Goal: Task Accomplishment & Management: Use online tool/utility

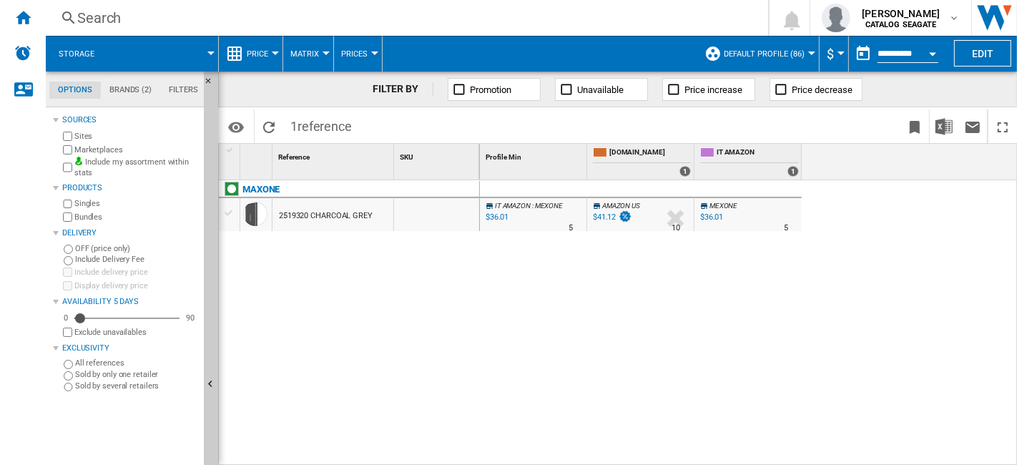
click at [208, 52] on div at bounding box center [210, 53] width 7 height 4
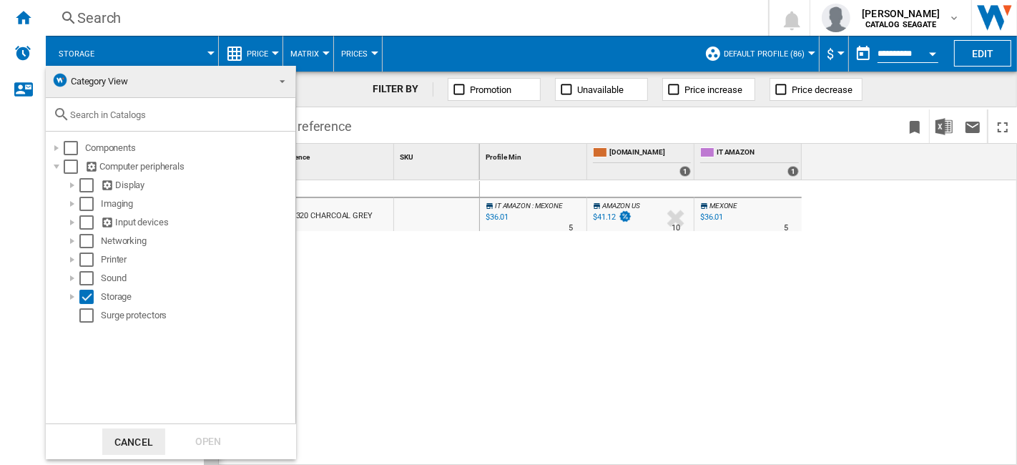
click at [659, 254] on md-backdrop at bounding box center [508, 232] width 1017 height 465
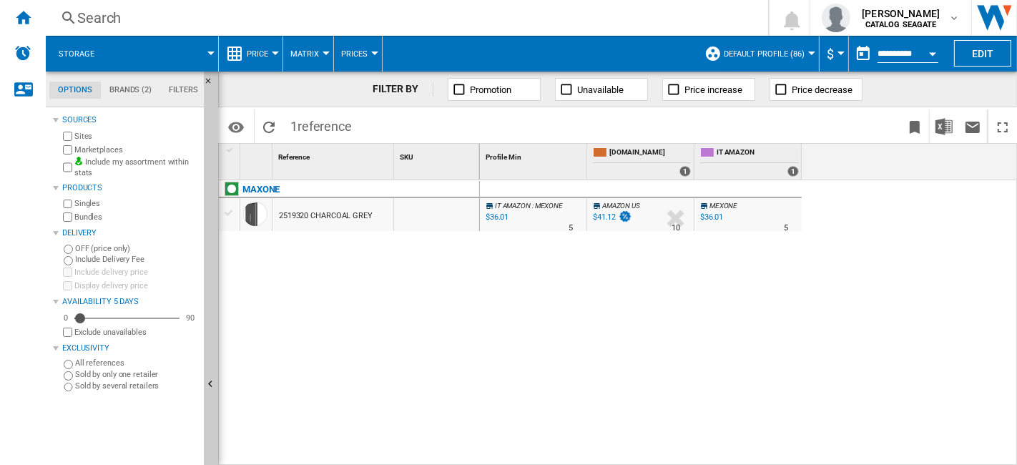
click at [206, 56] on span at bounding box center [162, 54] width 97 height 36
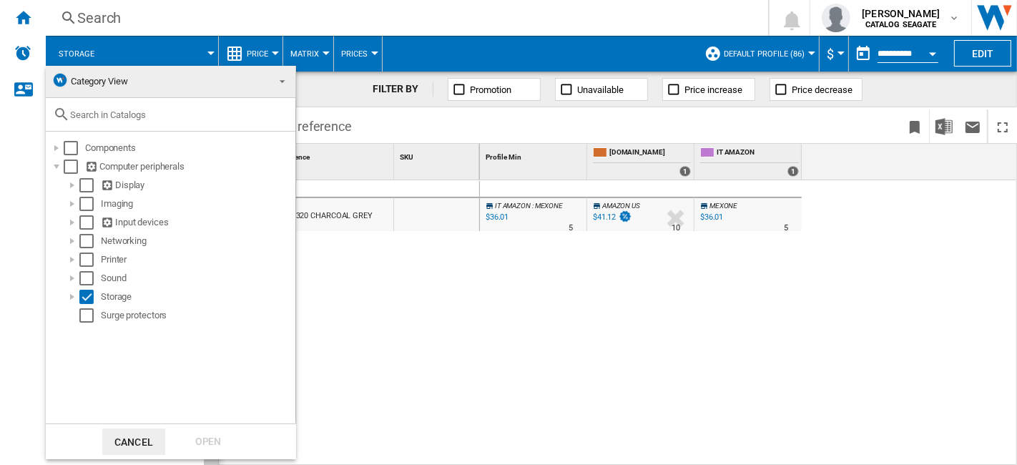
click at [981, 39] on md-backdrop at bounding box center [508, 232] width 1017 height 465
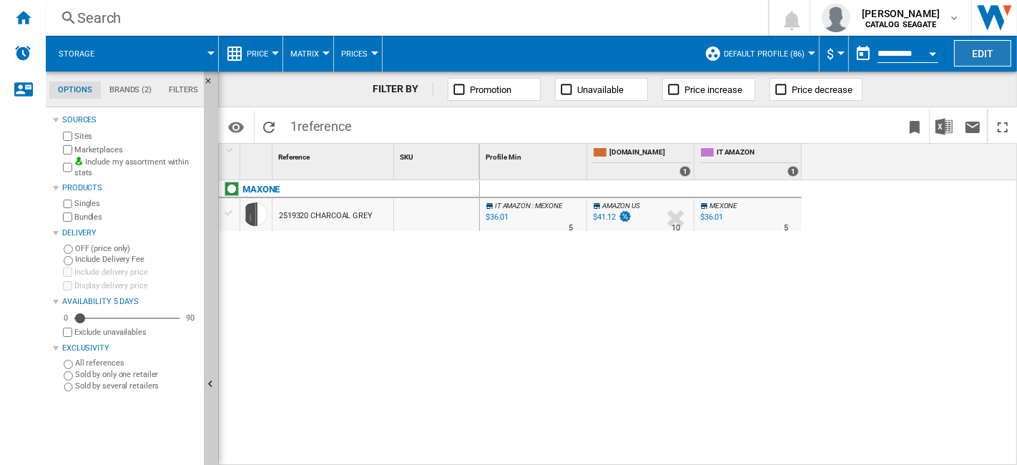
click at [981, 51] on button "Edit" at bounding box center [982, 53] width 57 height 26
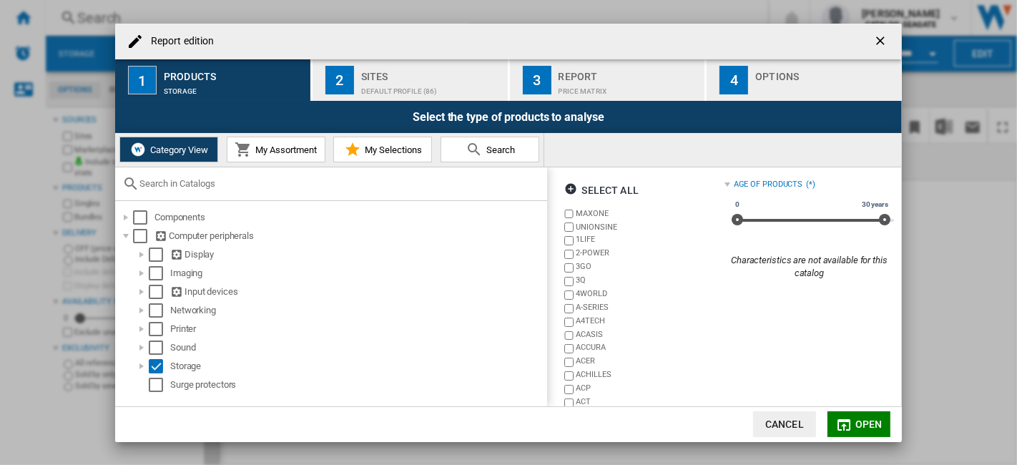
scroll to position [95, 0]
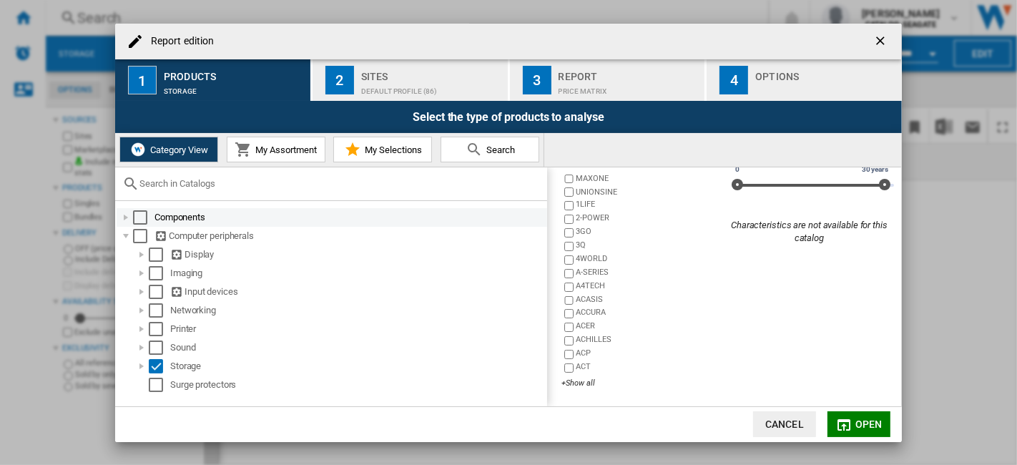
click at [130, 217] on div "Report edition ..." at bounding box center [126, 217] width 14 height 14
click at [137, 210] on div "Select" at bounding box center [140, 217] width 14 height 14
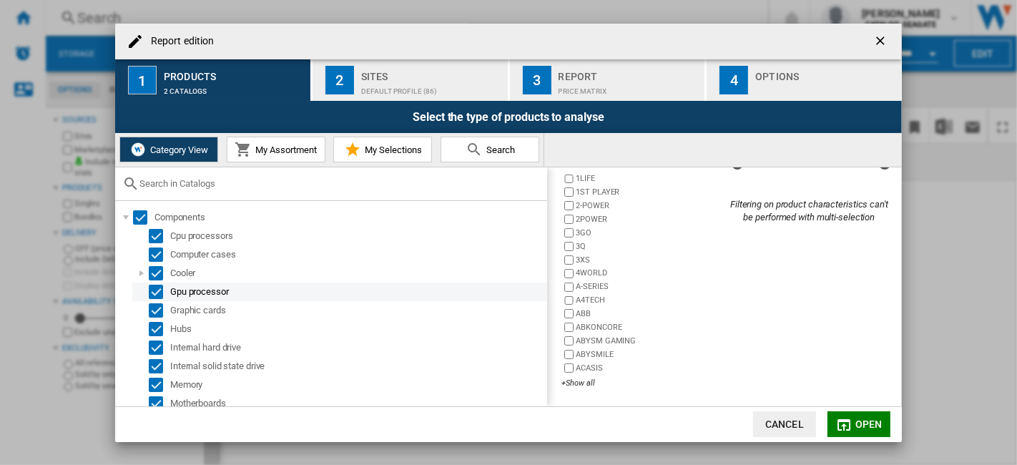
scroll to position [249, 0]
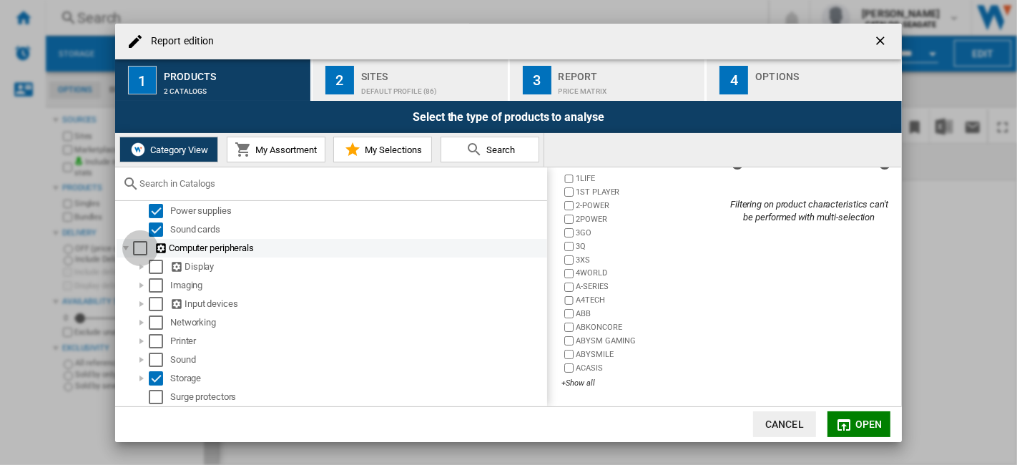
click at [134, 246] on div "Select" at bounding box center [140, 248] width 14 height 14
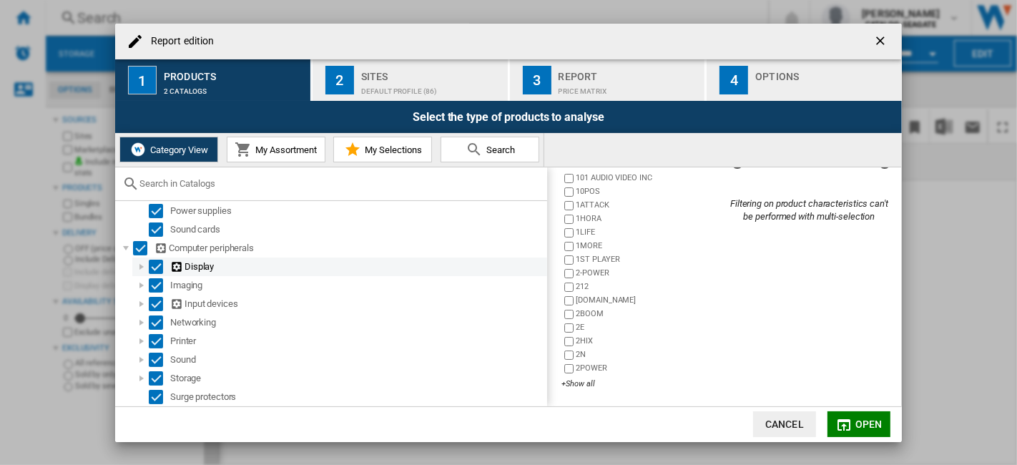
scroll to position [116, 0]
click at [580, 385] on div "+Show all" at bounding box center [642, 382] width 162 height 11
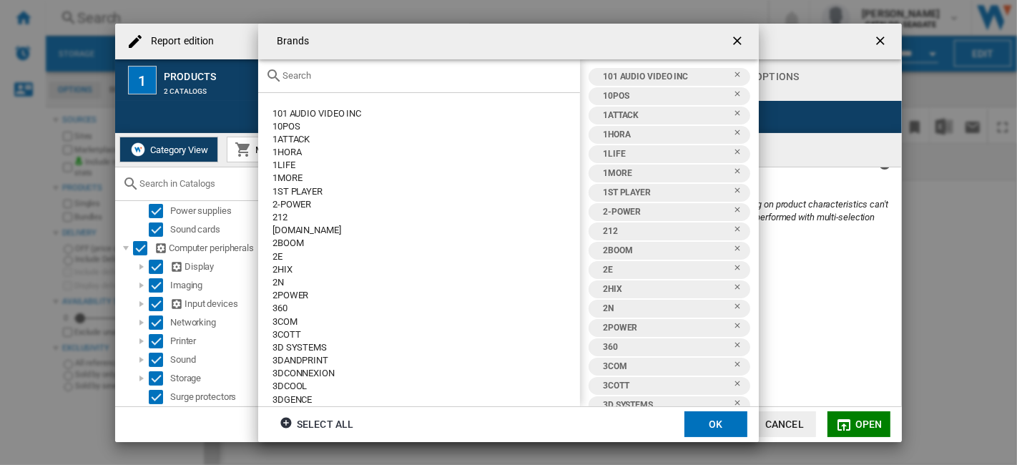
click at [342, 74] on input "Brands 101 ..." at bounding box center [427, 75] width 290 height 11
click at [357, 81] on div "Brands 101 ..." at bounding box center [419, 76] width 322 height 34
click at [365, 74] on input "Brands 101 ..." at bounding box center [427, 75] width 290 height 11
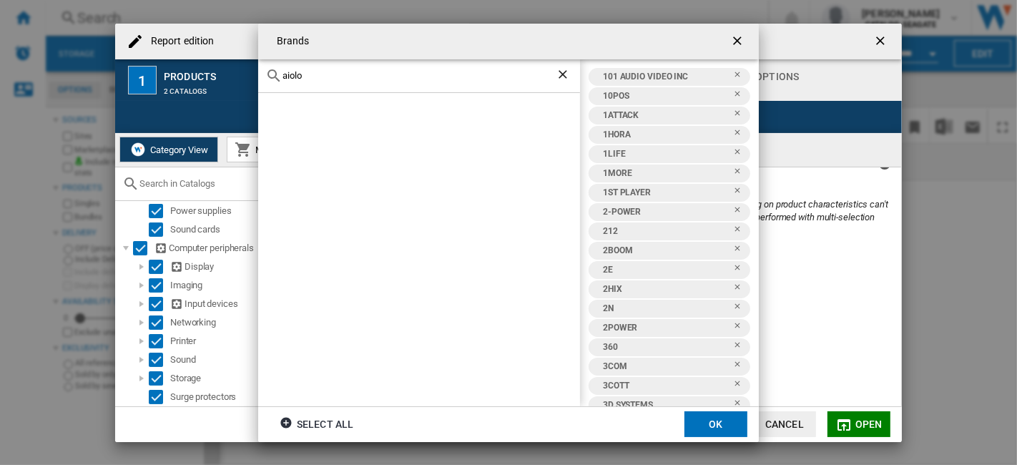
click at [372, 76] on input "aiolo" at bounding box center [418, 75] width 273 height 11
click at [258, 76] on div "aiolo" at bounding box center [419, 76] width 322 height 34
click at [734, 44] on ng-md-icon "getI18NText('BUTTONS.CLOSE_DIALOG')" at bounding box center [738, 42] width 17 height 17
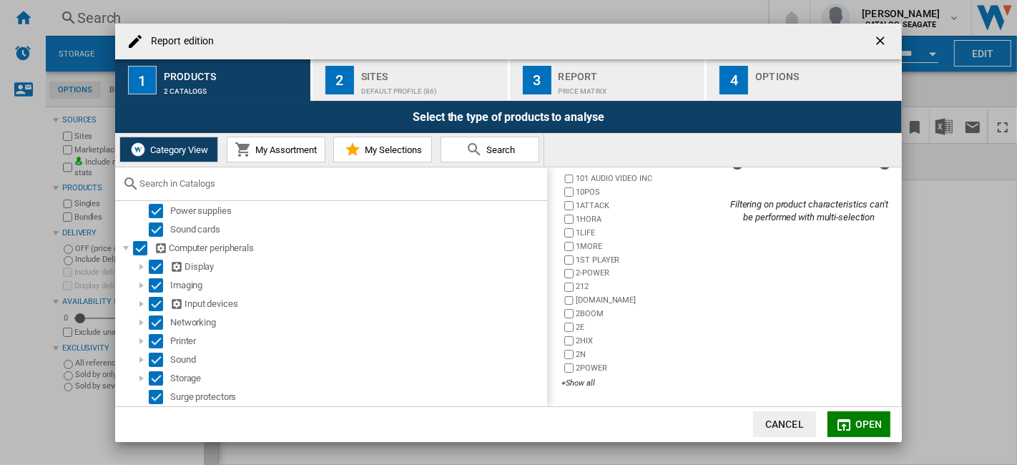
click at [881, 40] on ng-md-icon "getI18NText('BUTTONS.CLOSE_DIALOG')" at bounding box center [881, 42] width 17 height 17
